Goal: Task Accomplishment & Management: Use online tool/utility

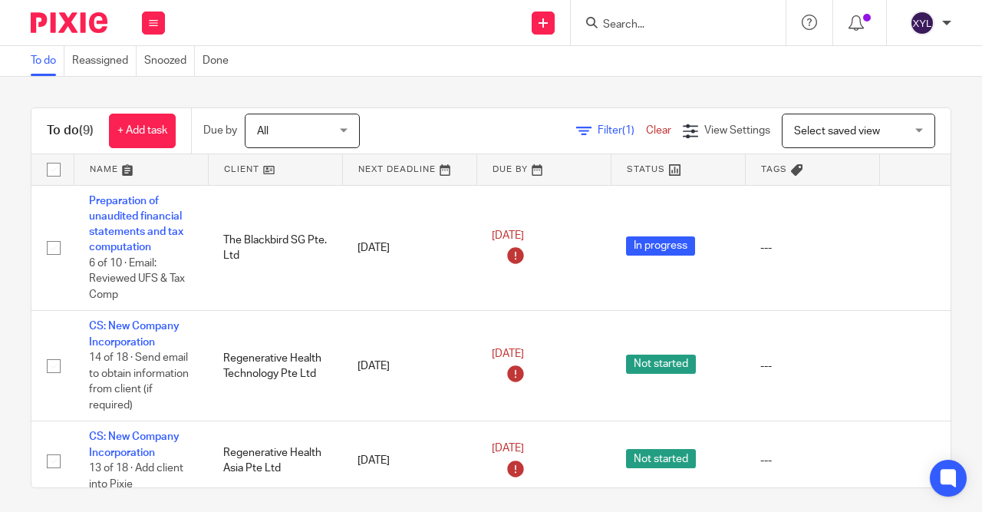
click at [569, 27] on div "Send new email Create task Add client Request signature" at bounding box center [543, 22] width 54 height 45
click at [544, 23] on icon at bounding box center [543, 22] width 9 height 9
drag, startPoint x: 538, startPoint y: 26, endPoint x: 538, endPoint y: 36, distance: 10.0
click at [538, 27] on link at bounding box center [543, 23] width 23 height 23
click at [533, 85] on ul "Send new email Create task Add client Request signature" at bounding box center [544, 106] width 123 height 106
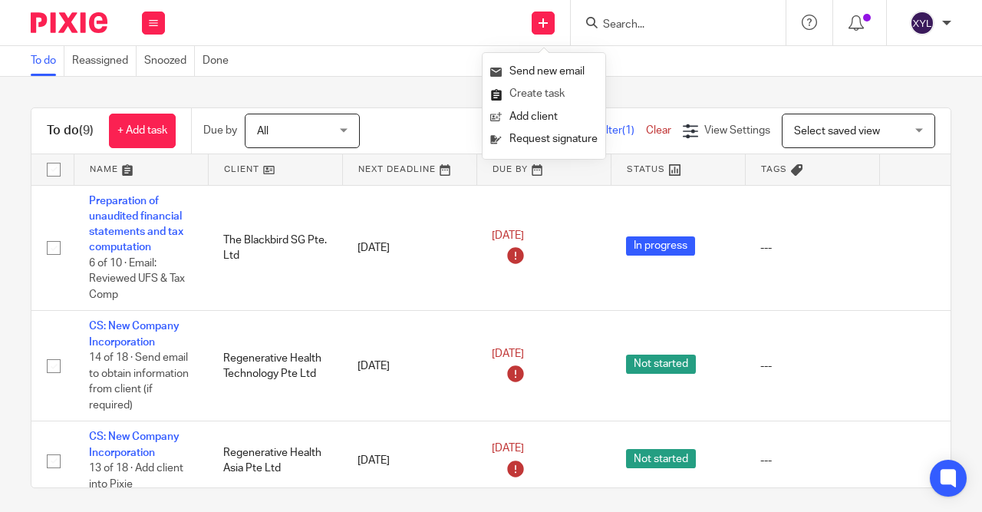
click at [532, 91] on link "Create task" at bounding box center [543, 94] width 107 height 22
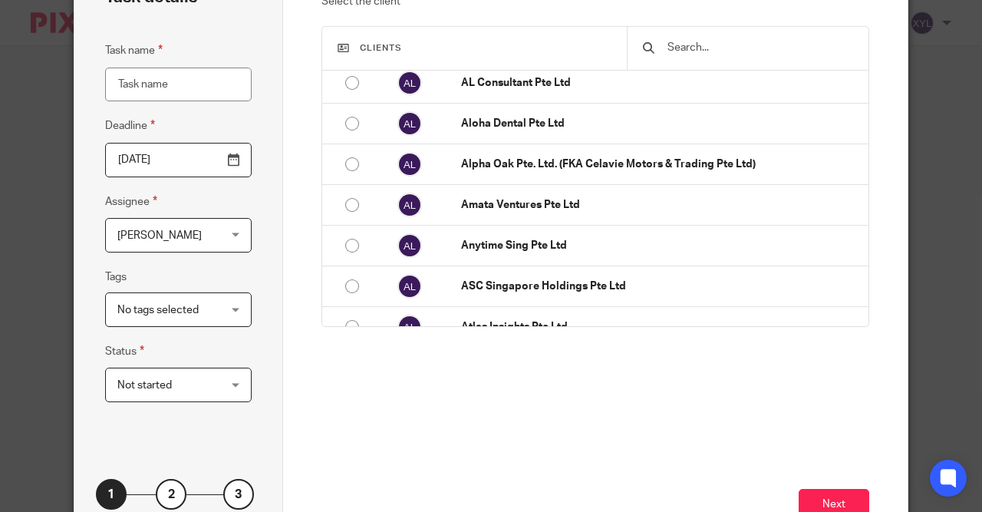
scroll to position [156, 0]
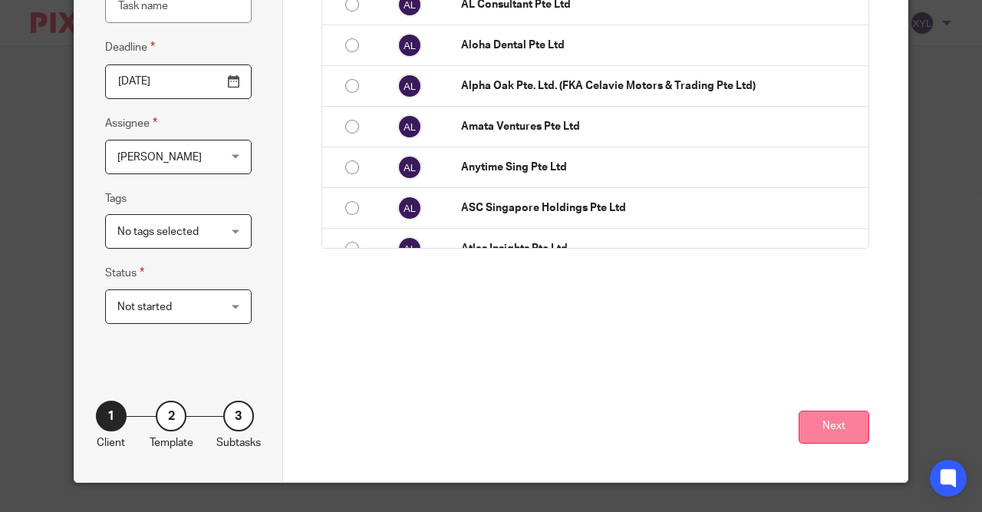
click at [840, 426] on button "Next" at bounding box center [834, 427] width 71 height 33
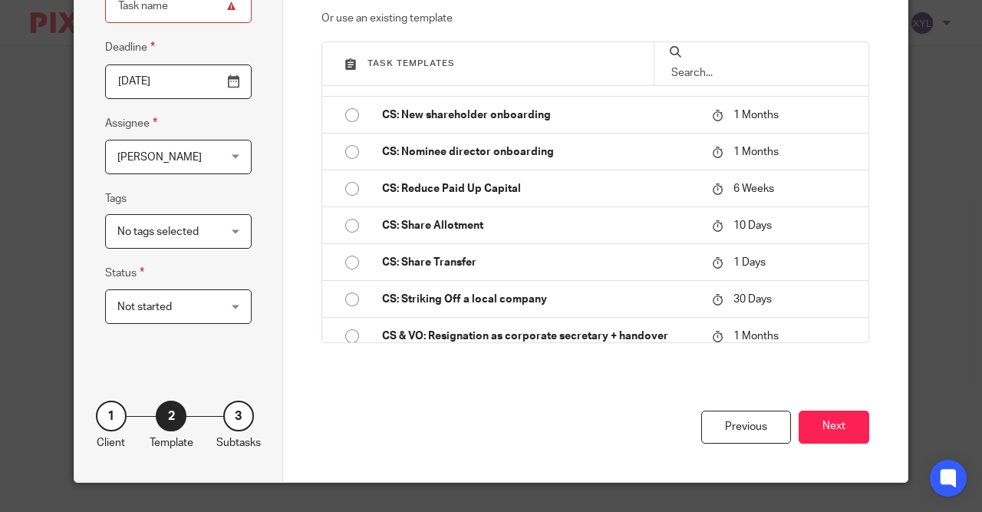
scroll to position [1031, 0]
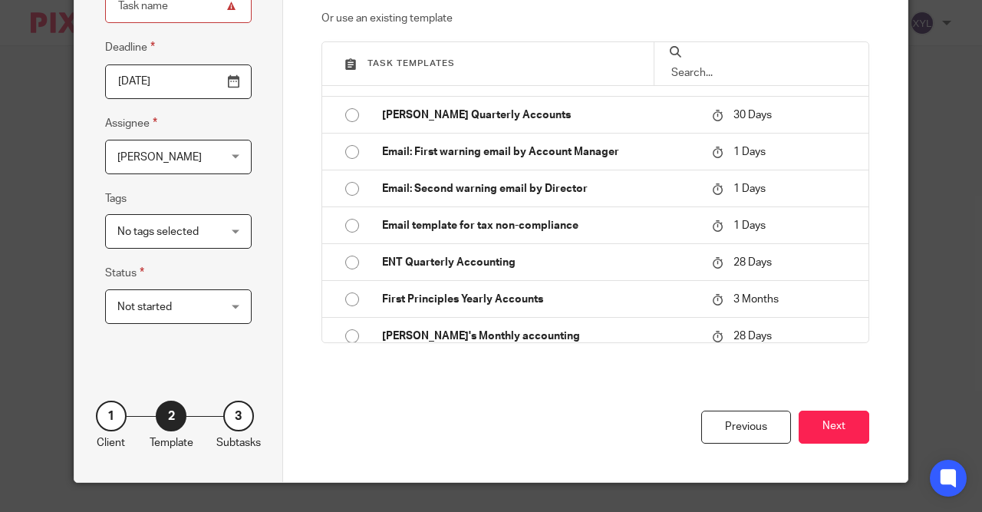
click at [751, 51] on div at bounding box center [761, 63] width 215 height 43
click at [741, 64] on input "text" at bounding box center [761, 72] width 183 height 17
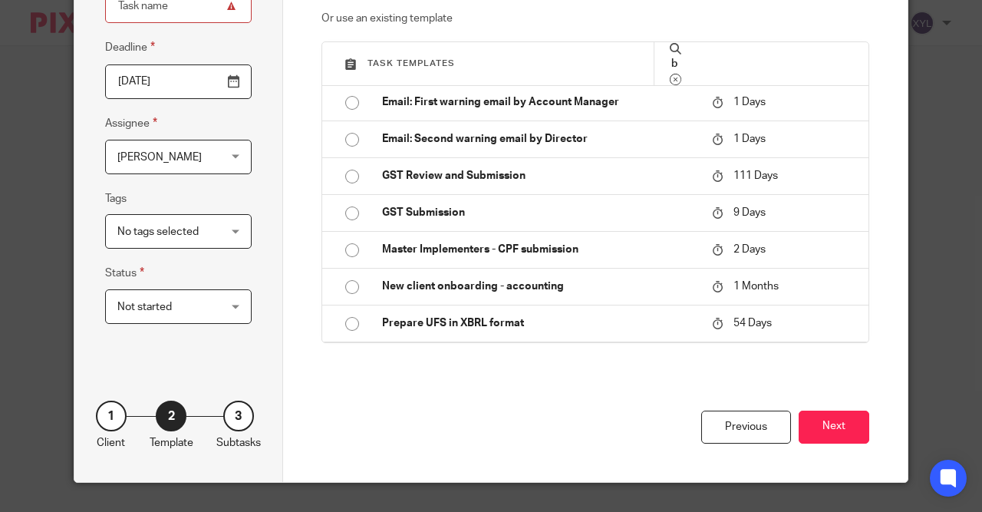
scroll to position [0, 0]
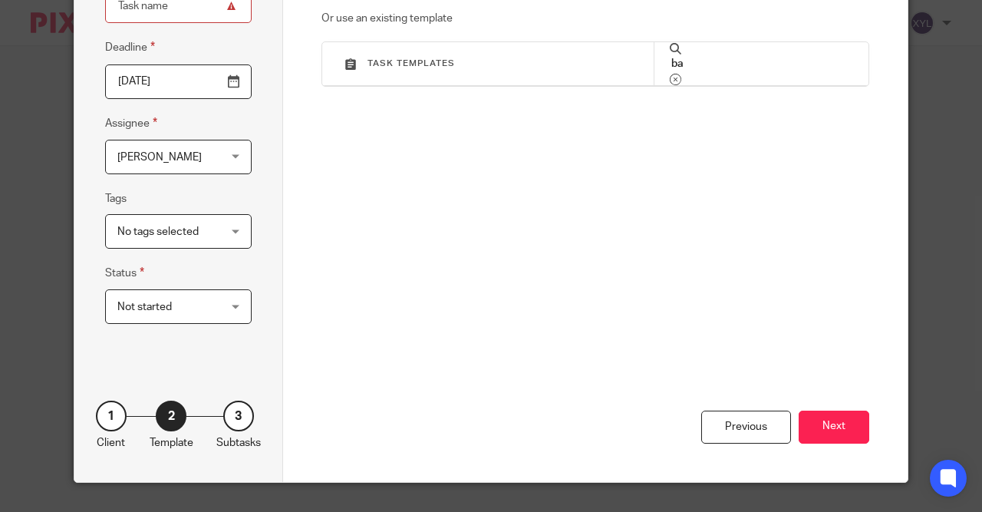
type input "b"
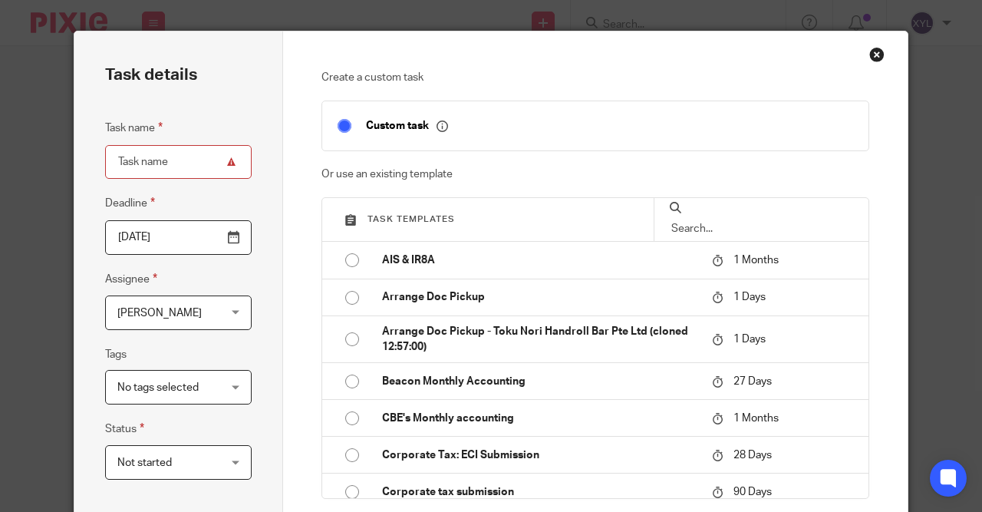
click at [888, 54] on div "Create a custom task Custom task Or use an existing template Task templates AIS…" at bounding box center [595, 334] width 625 height 606
click at [879, 54] on div "Close this dialog window" at bounding box center [876, 54] width 15 height 15
